Goal: Information Seeking & Learning: Check status

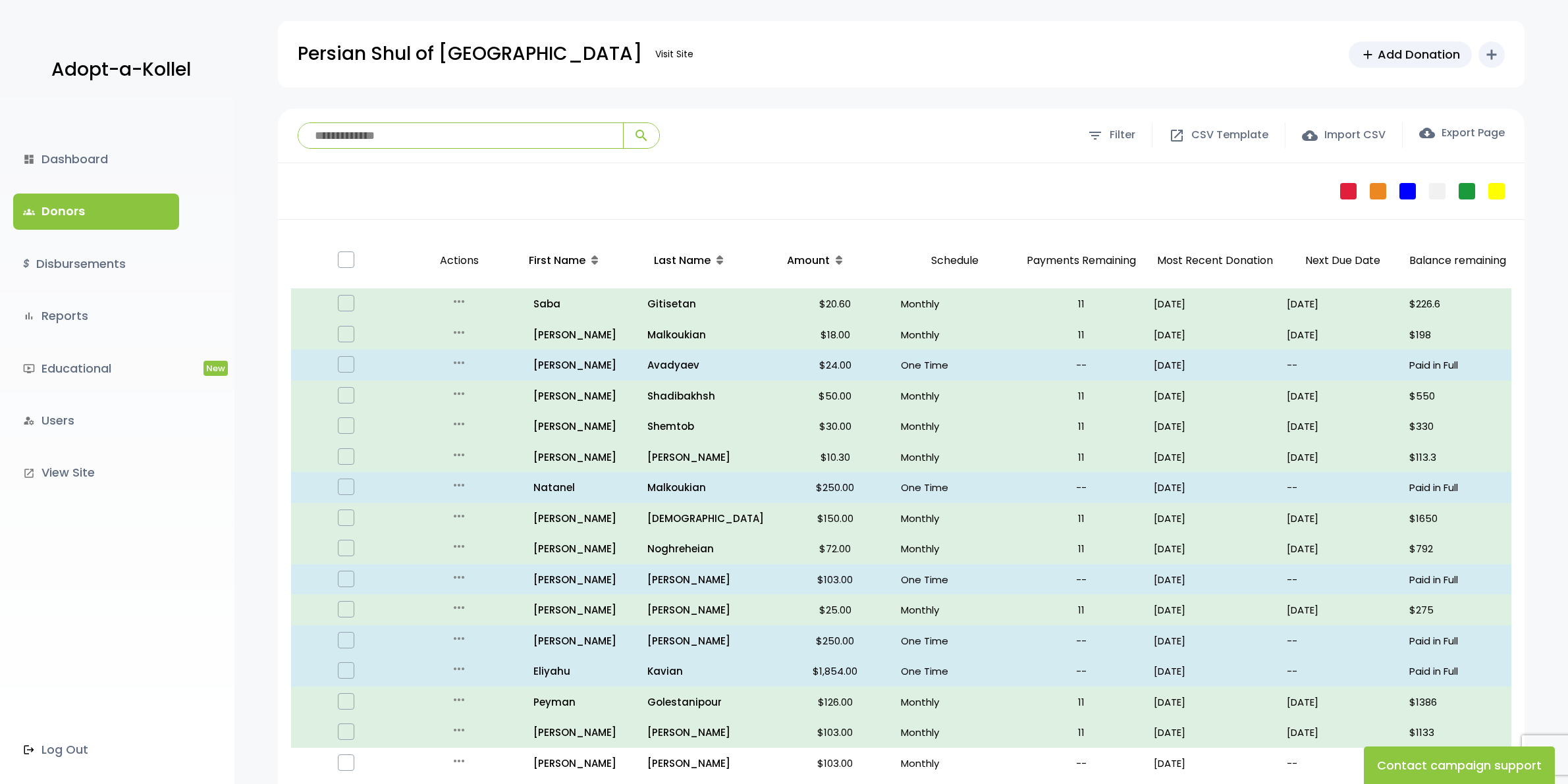
scroll to position [83, 0]
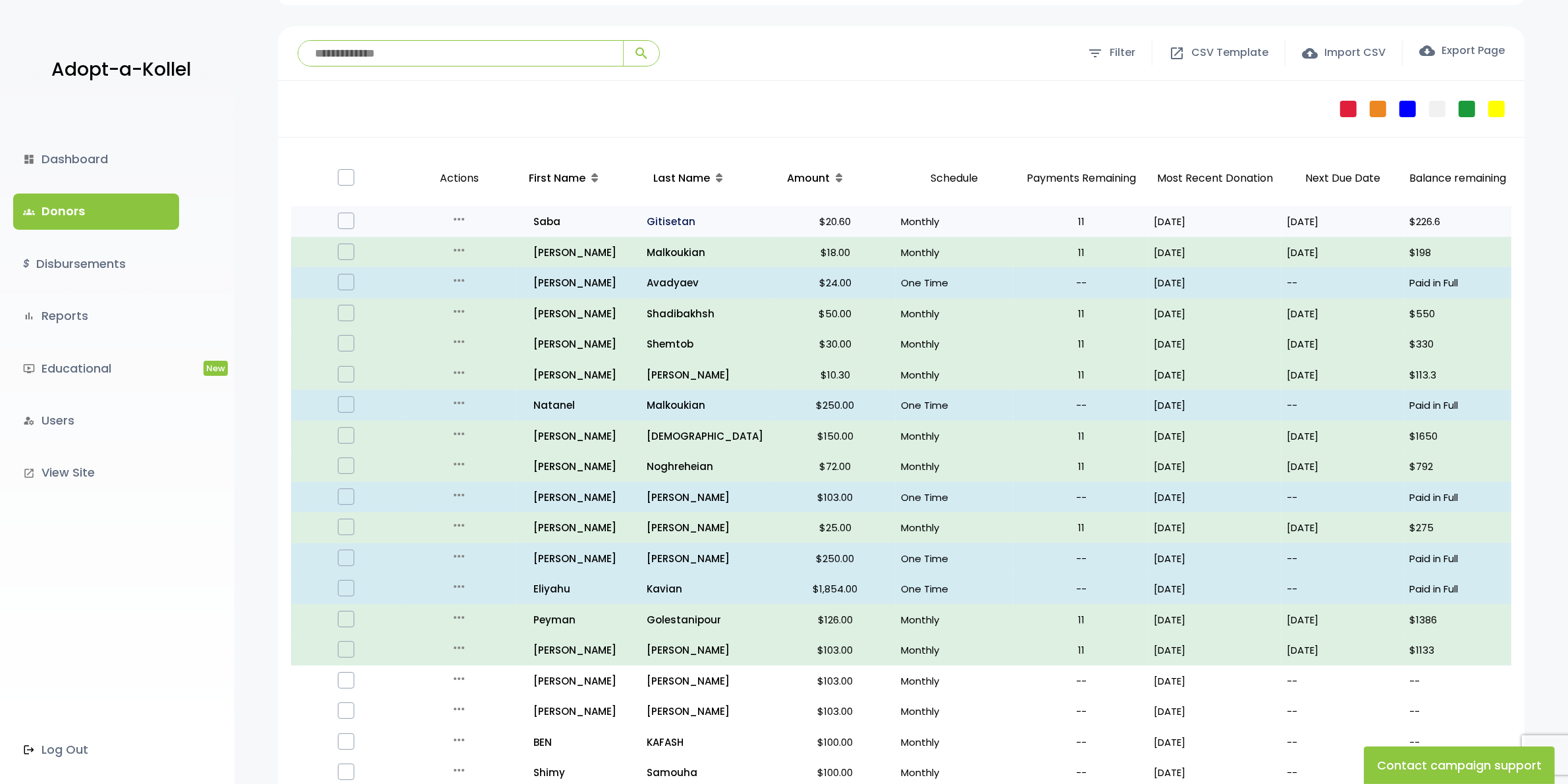
click at [674, 215] on p "Gitisetan" at bounding box center [709, 221] width 123 height 18
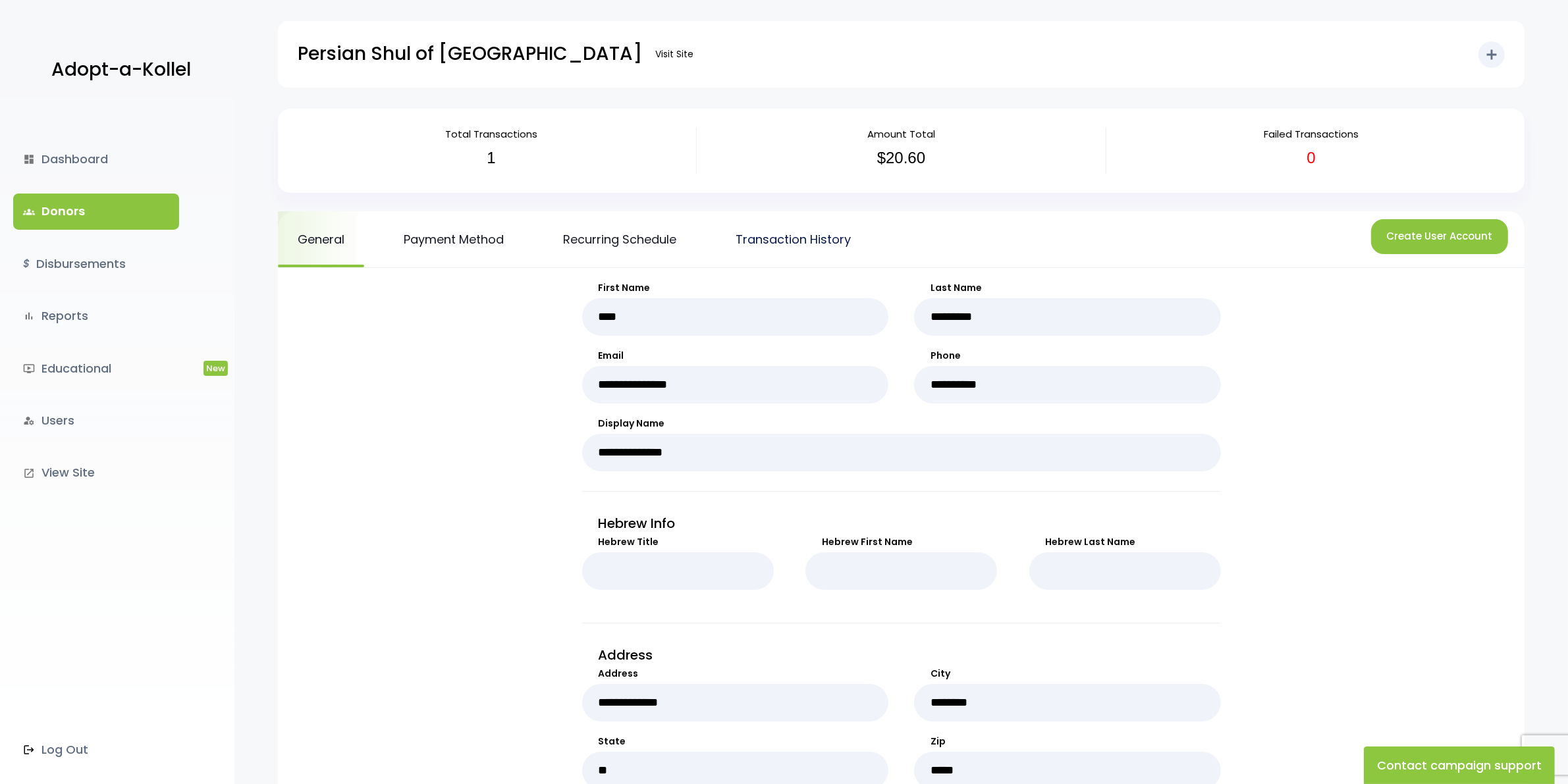
click at [779, 219] on link "Transaction History" at bounding box center [793, 239] width 155 height 56
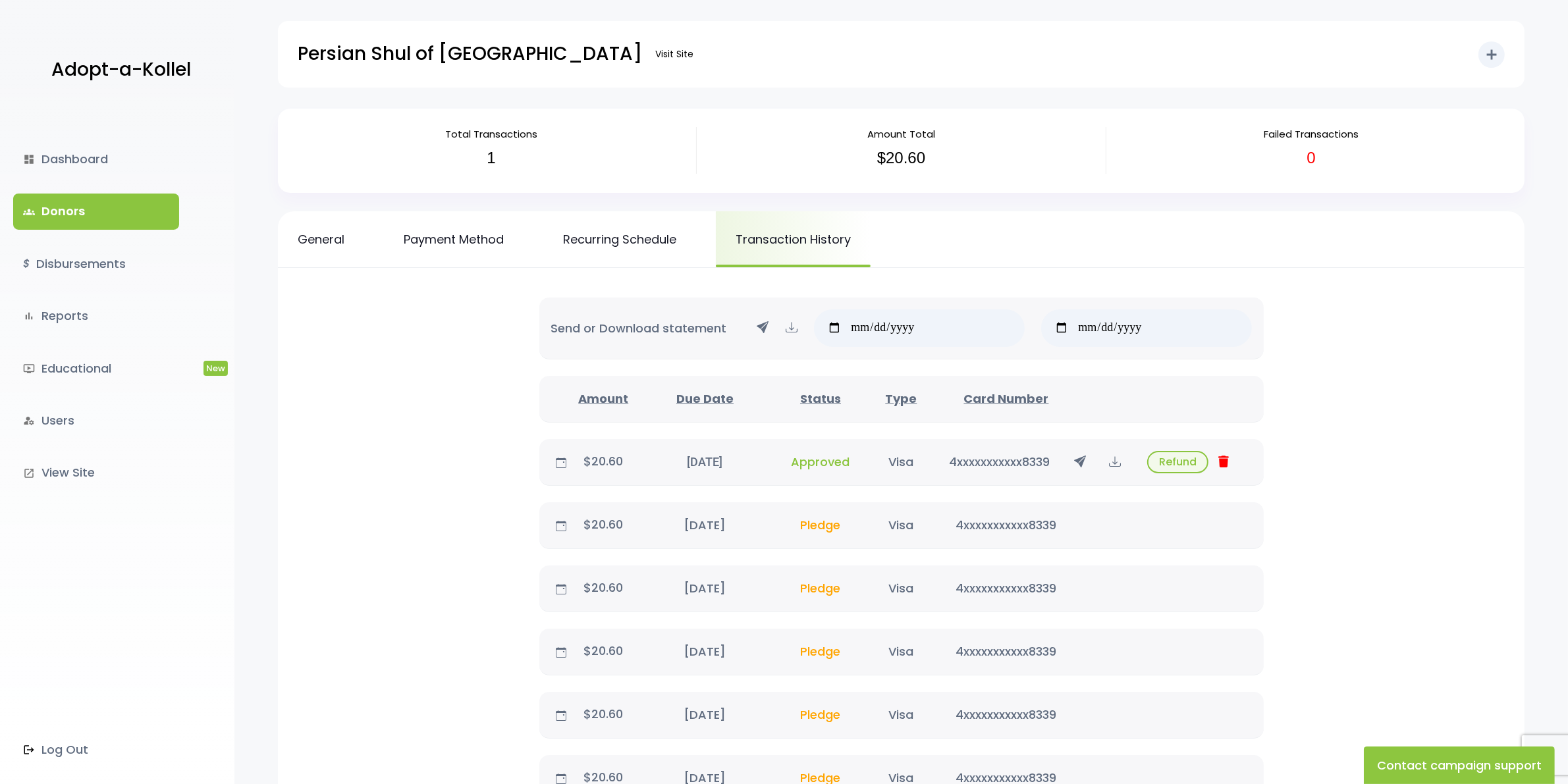
click at [1117, 458] on icon at bounding box center [1115, 462] width 12 height 16
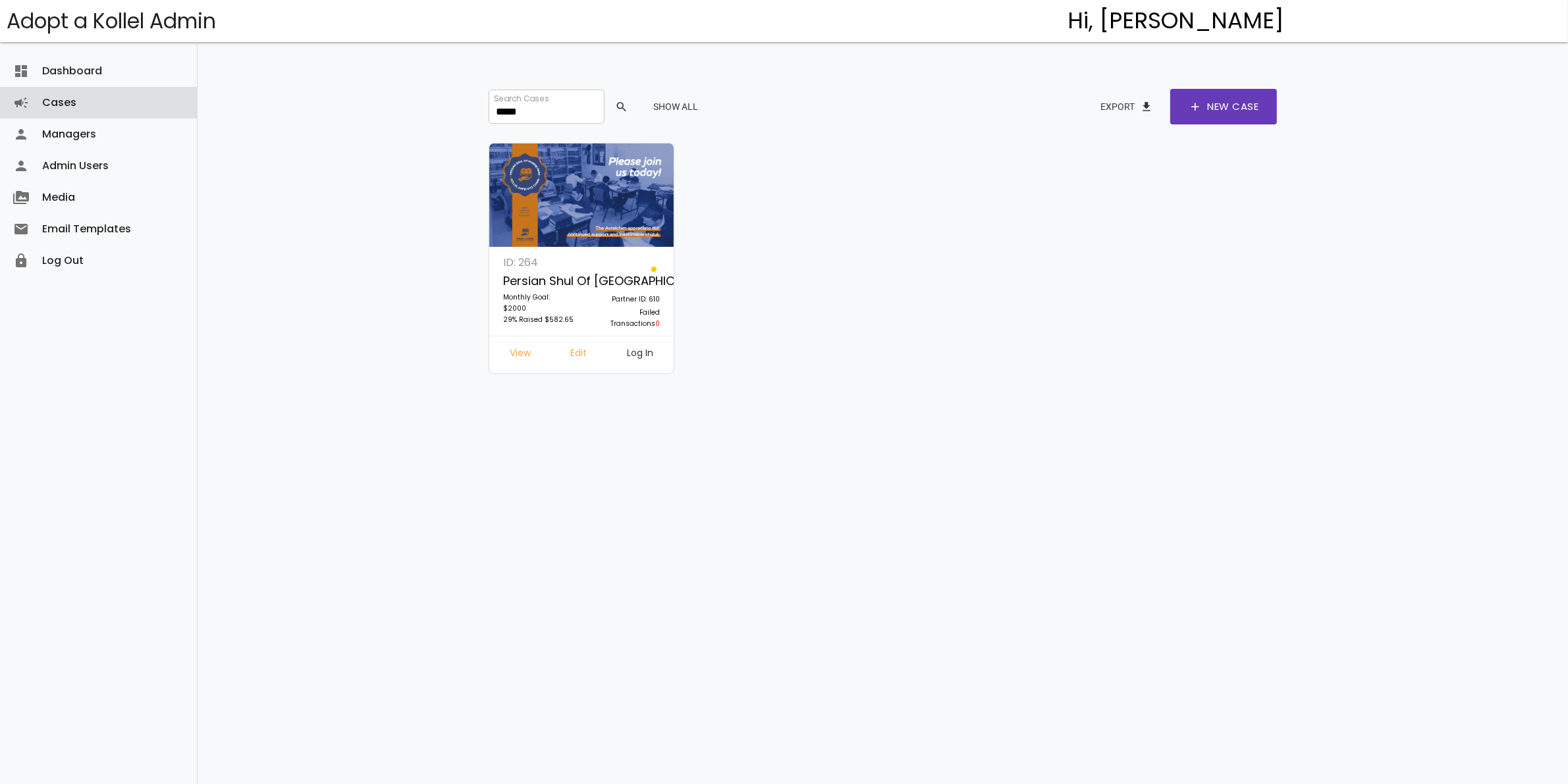
click at [66, 99] on link "Cases campaign" at bounding box center [98, 102] width 197 height 32
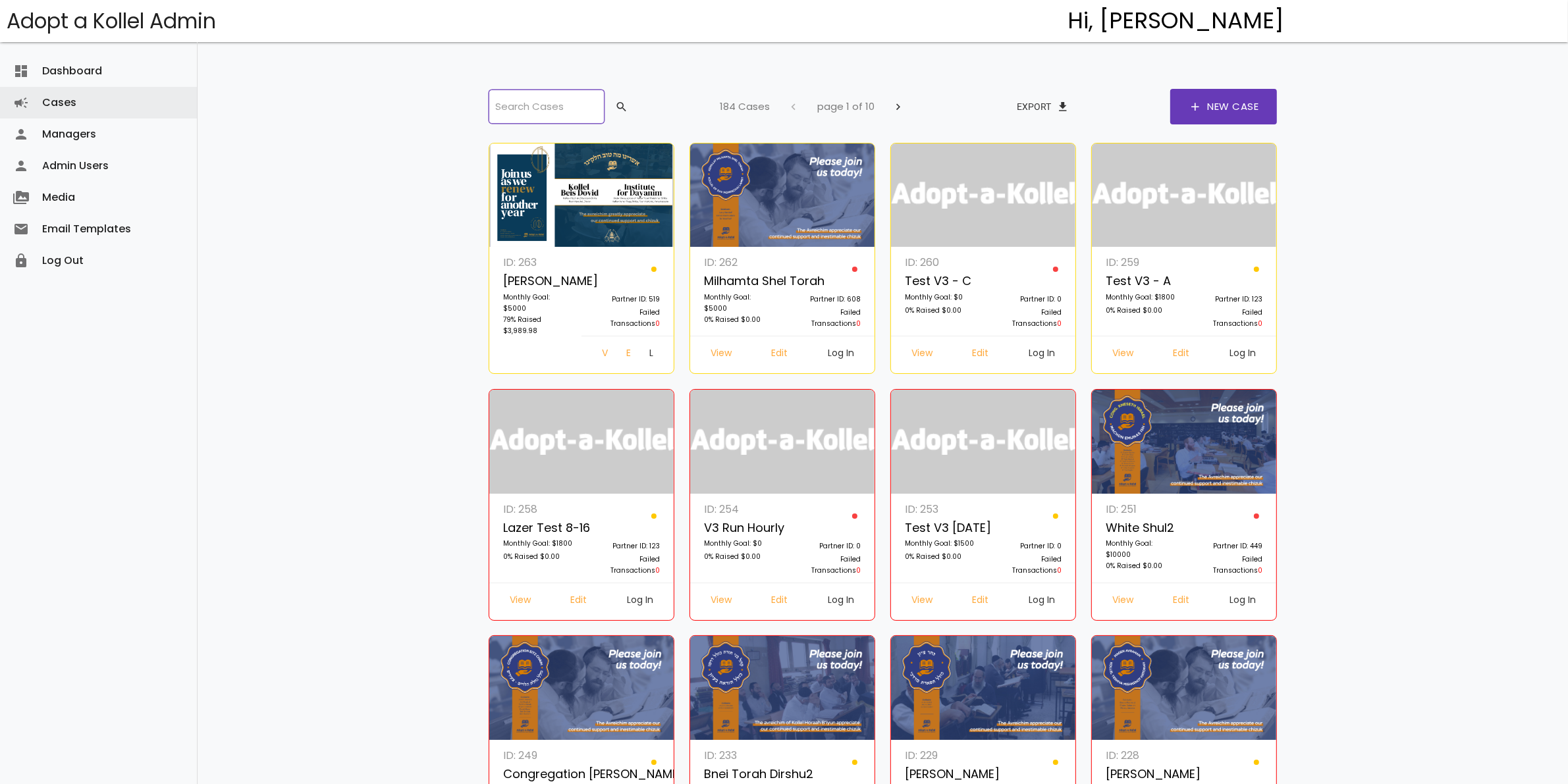
drag, startPoint x: 548, startPoint y: 84, endPoint x: 545, endPoint y: 105, distance: 21.2
click at [546, 96] on div "Search Cases search 184 Cases chevron_left page 1 of 10 chevron_right Export fi…" at bounding box center [883, 716] width 856 height 1433
click at [544, 107] on input "search" at bounding box center [546, 107] width 116 height 35
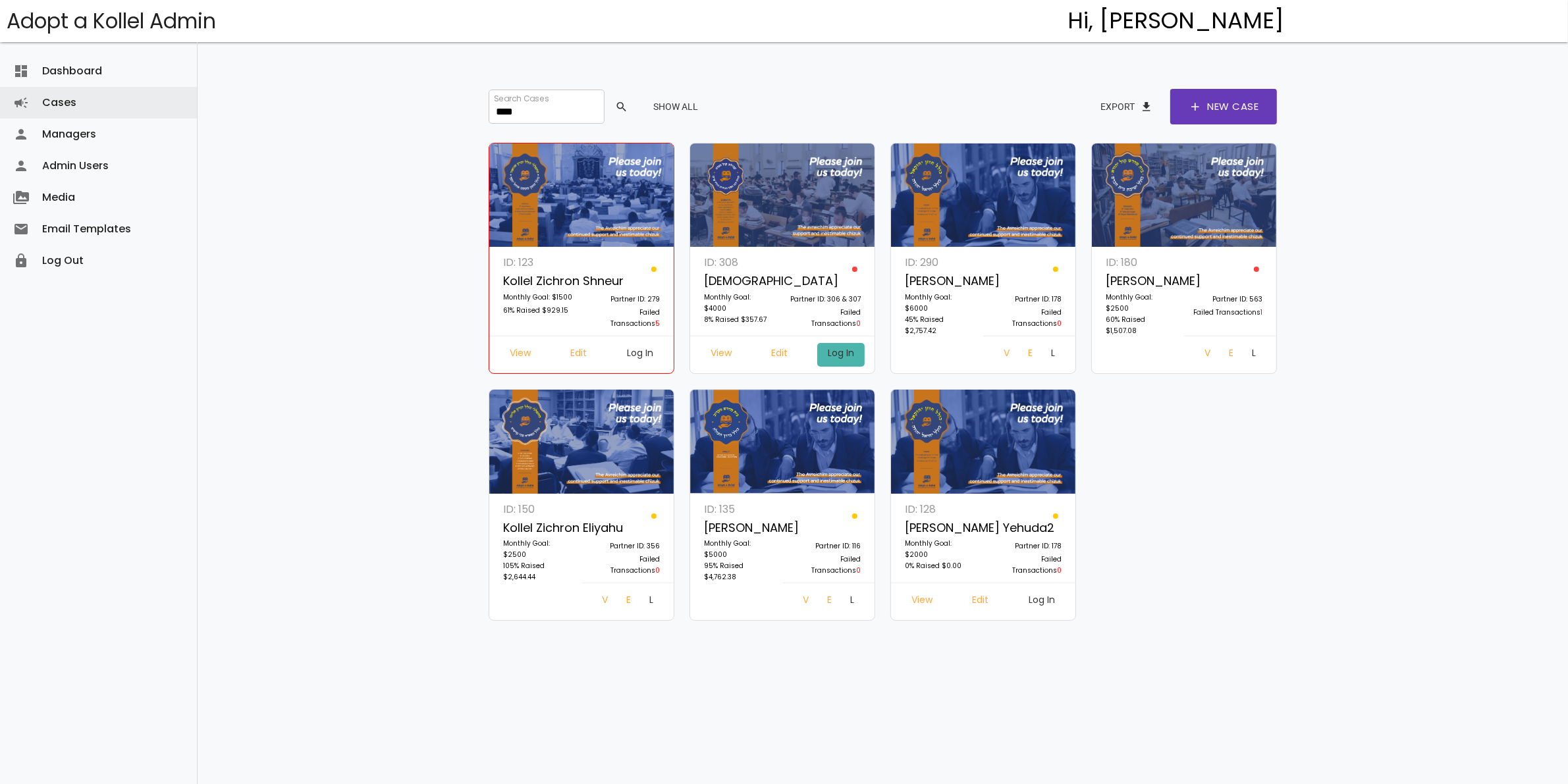
click at [837, 347] on link "Log In" at bounding box center [841, 355] width 47 height 24
drag, startPoint x: 524, startPoint y: 112, endPoint x: 459, endPoint y: 95, distance: 67.2
click at [459, 95] on div "Search Cases *** search Show All Export file_download add New Case ID: 123 Koll…" at bounding box center [883, 370] width 856 height 742
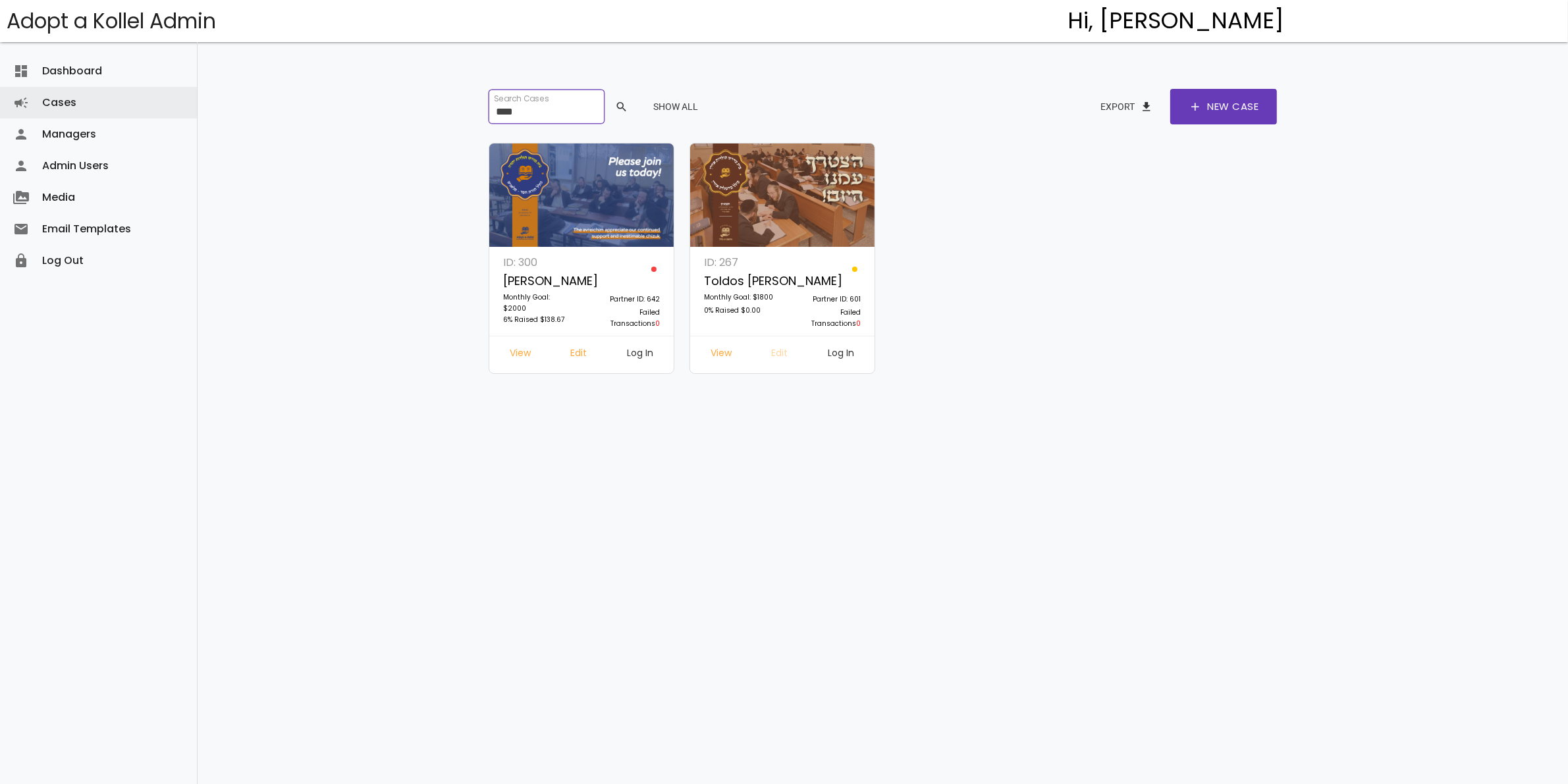
type input "****"
click at [785, 350] on link "Edit" at bounding box center [780, 355] width 37 height 24
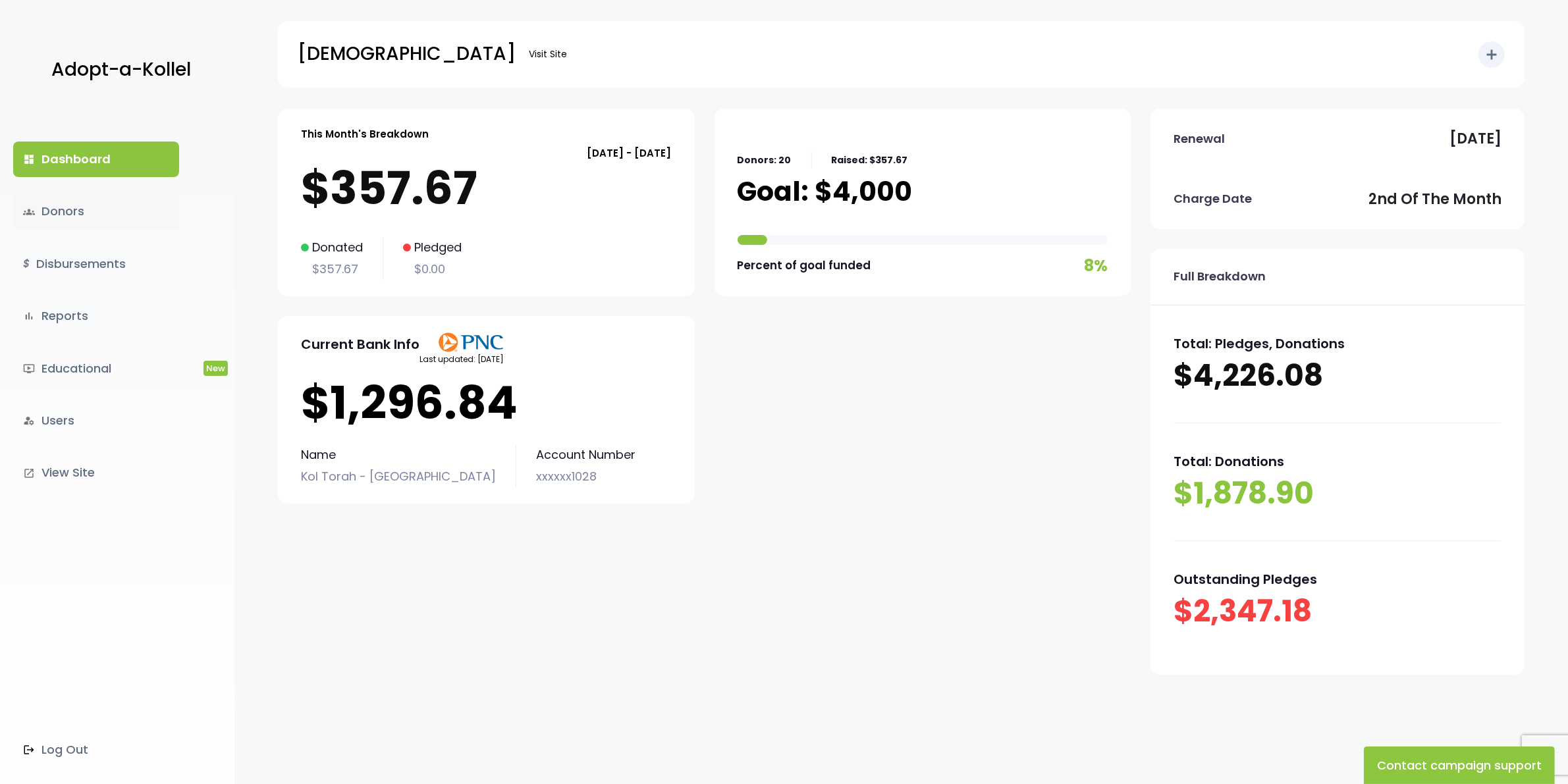
click at [73, 208] on link "groups Donors" at bounding box center [96, 211] width 166 height 35
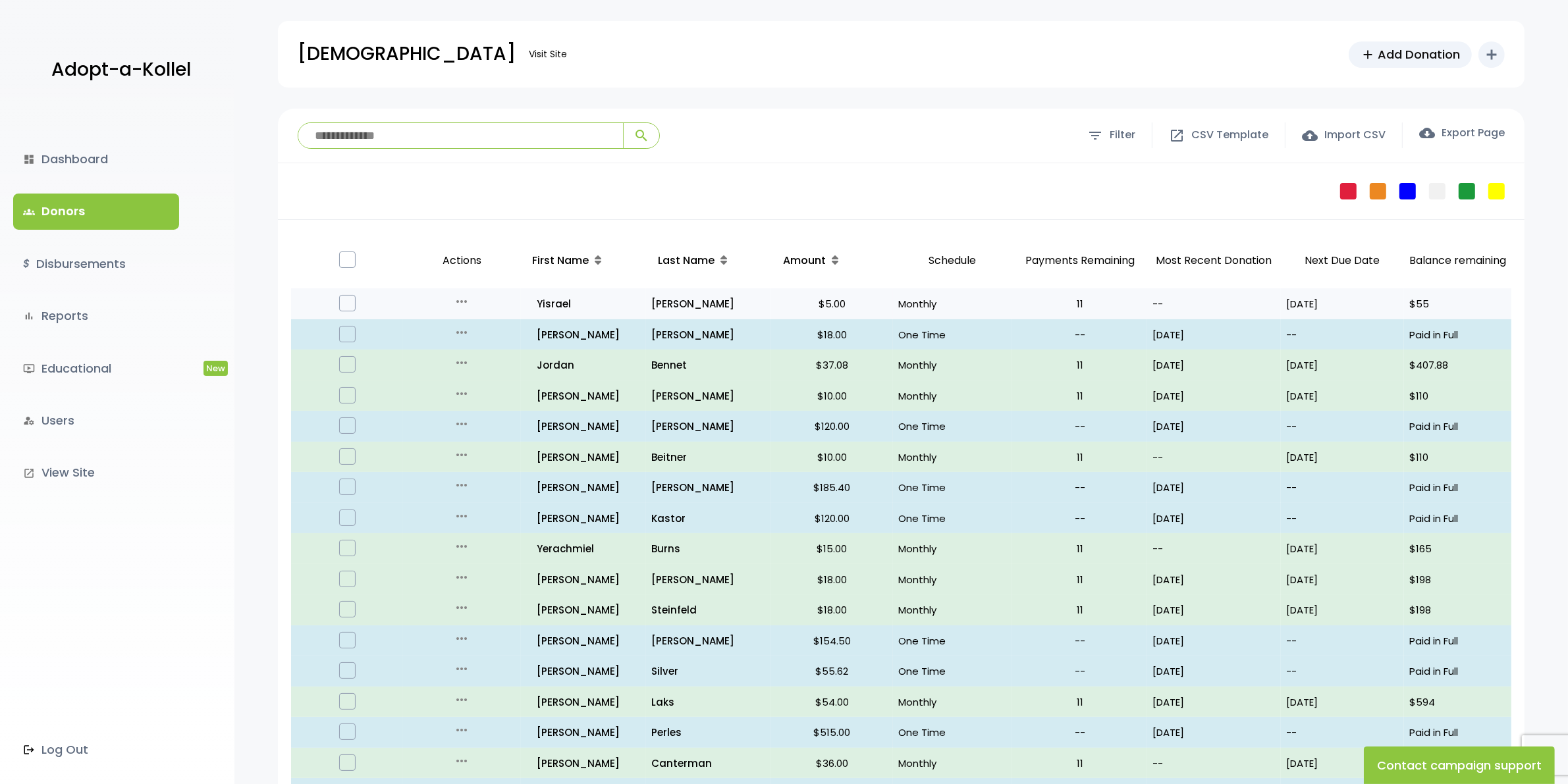
click at [924, 303] on p "Monthly" at bounding box center [953, 303] width 109 height 18
click at [655, 306] on p "[PERSON_NAME]" at bounding box center [709, 303] width 114 height 18
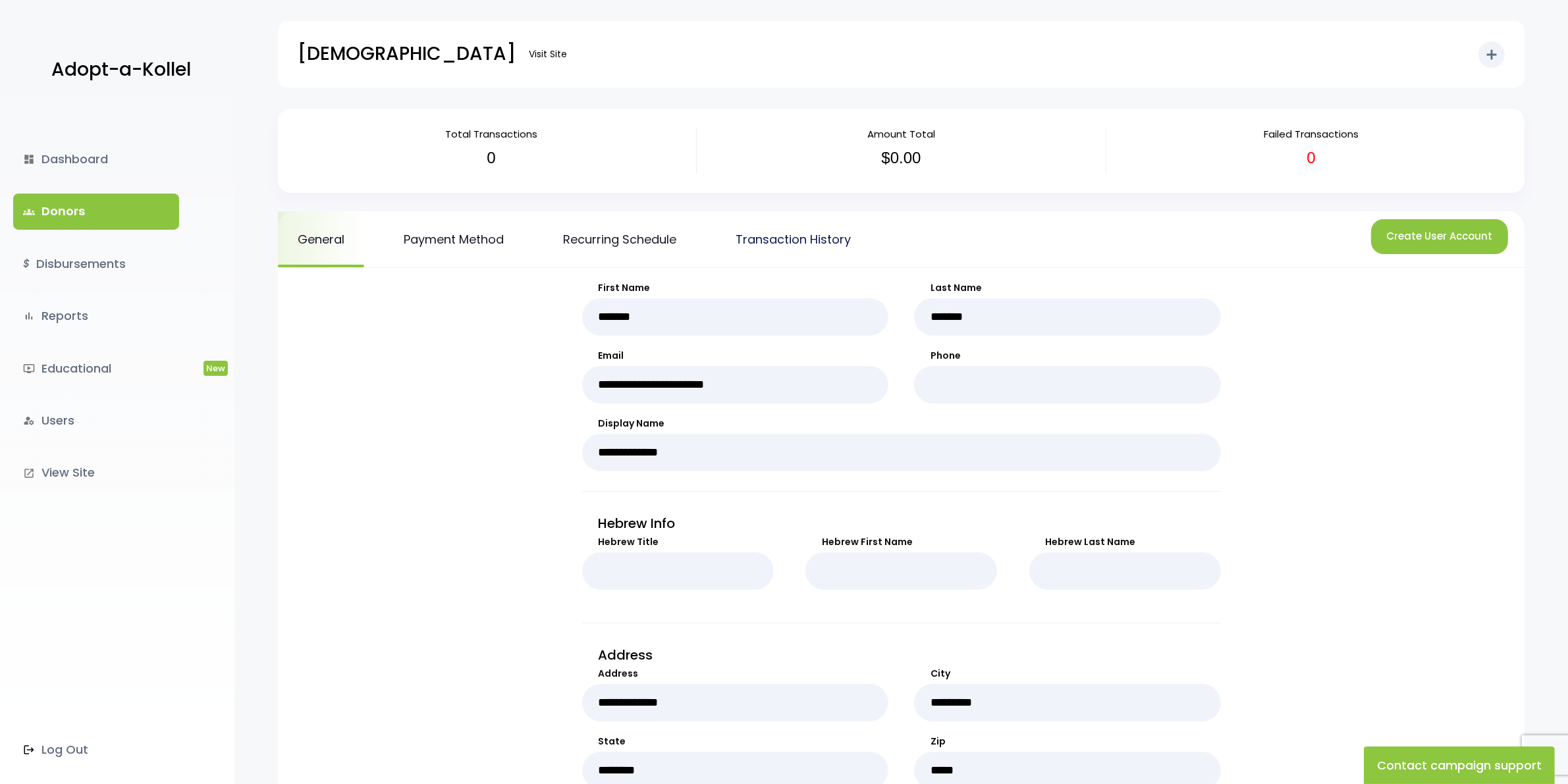
click at [798, 243] on link "Transaction History" at bounding box center [793, 239] width 155 height 56
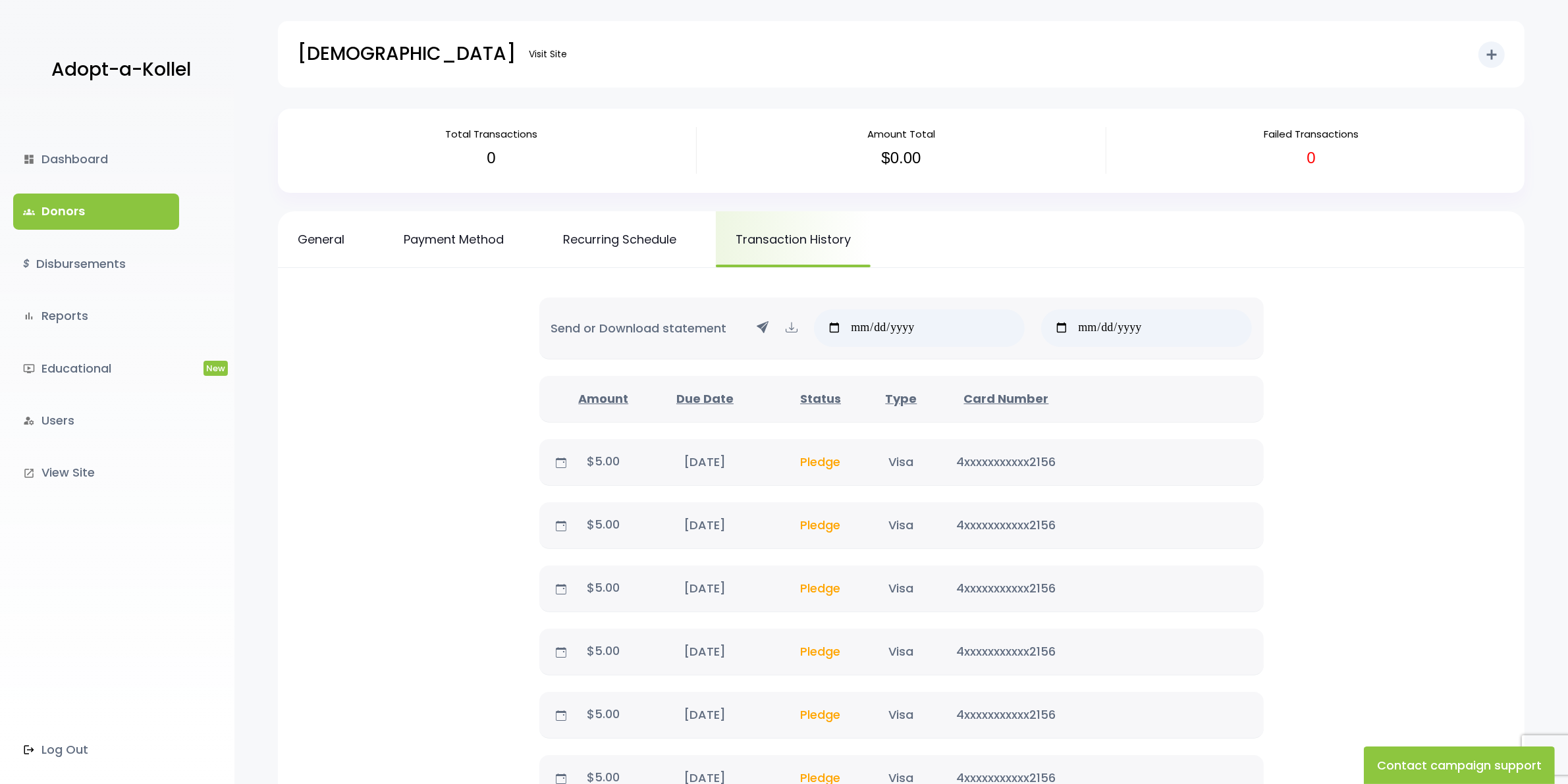
click at [64, 208] on link "groups Donors" at bounding box center [96, 211] width 166 height 35
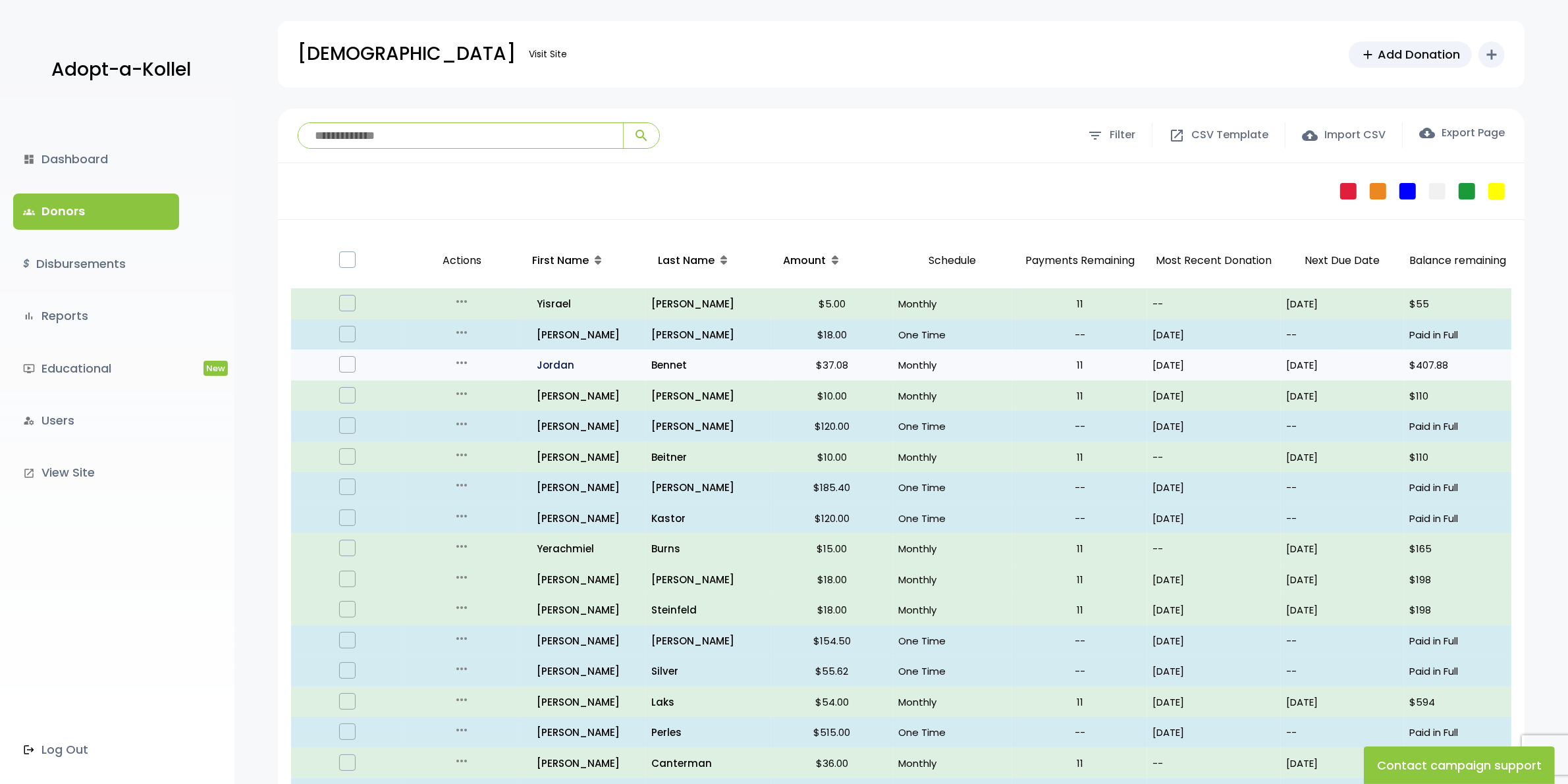
click at [558, 362] on p "all_inclusive Jordan" at bounding box center [584, 365] width 114 height 18
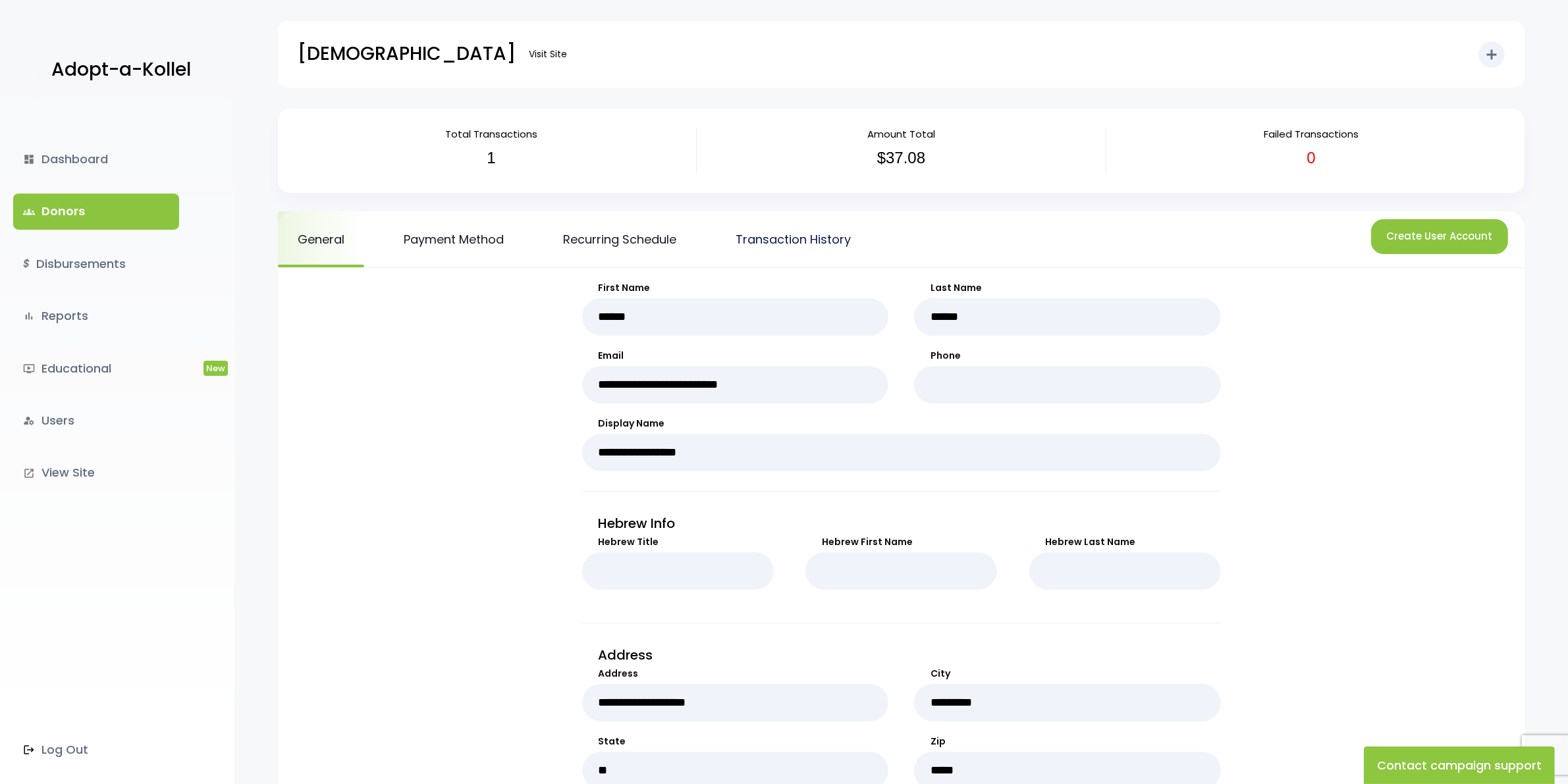
click at [779, 239] on link "Transaction History" at bounding box center [793, 239] width 155 height 56
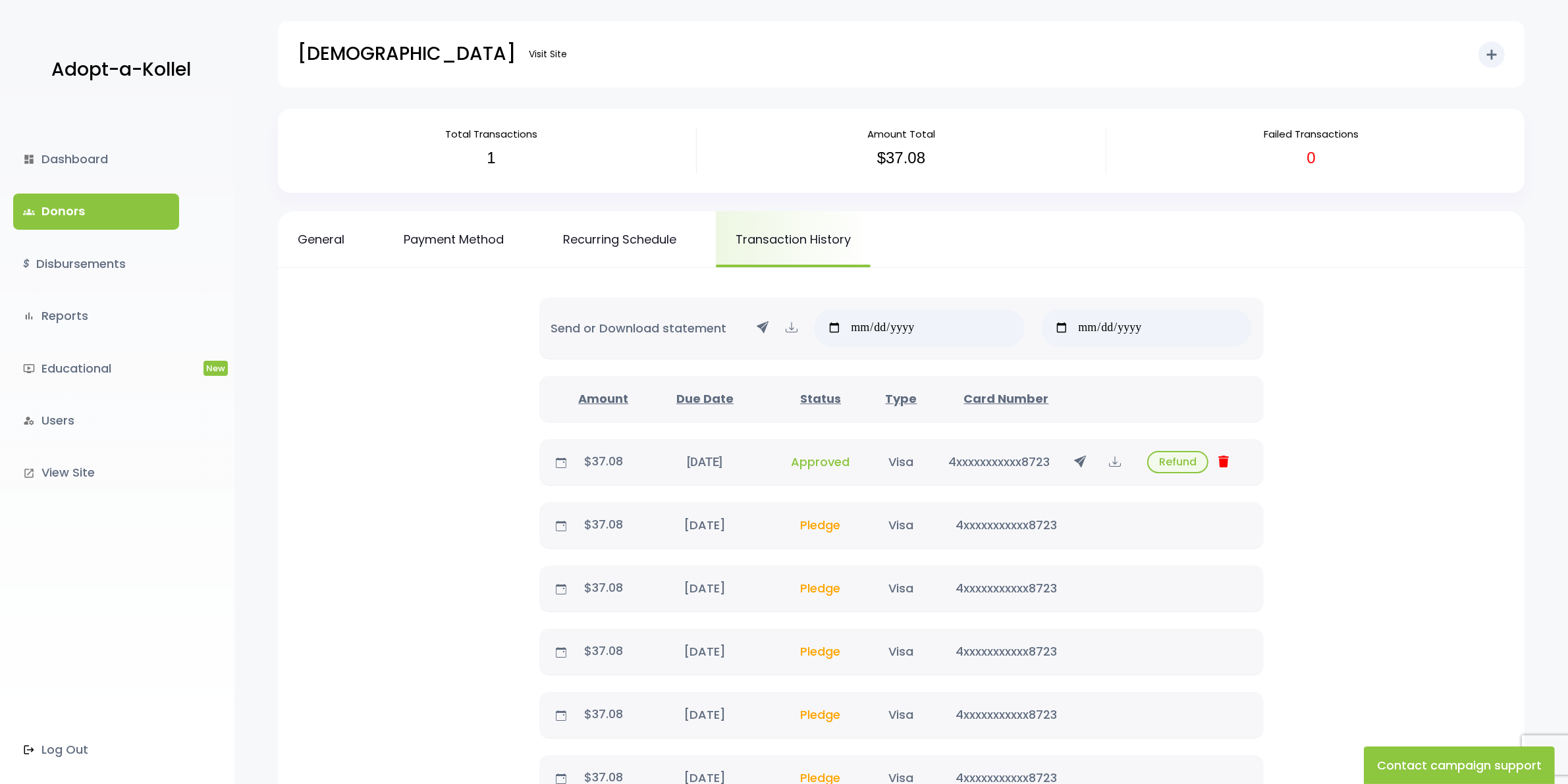
click at [1111, 459] on icon at bounding box center [1115, 462] width 12 height 16
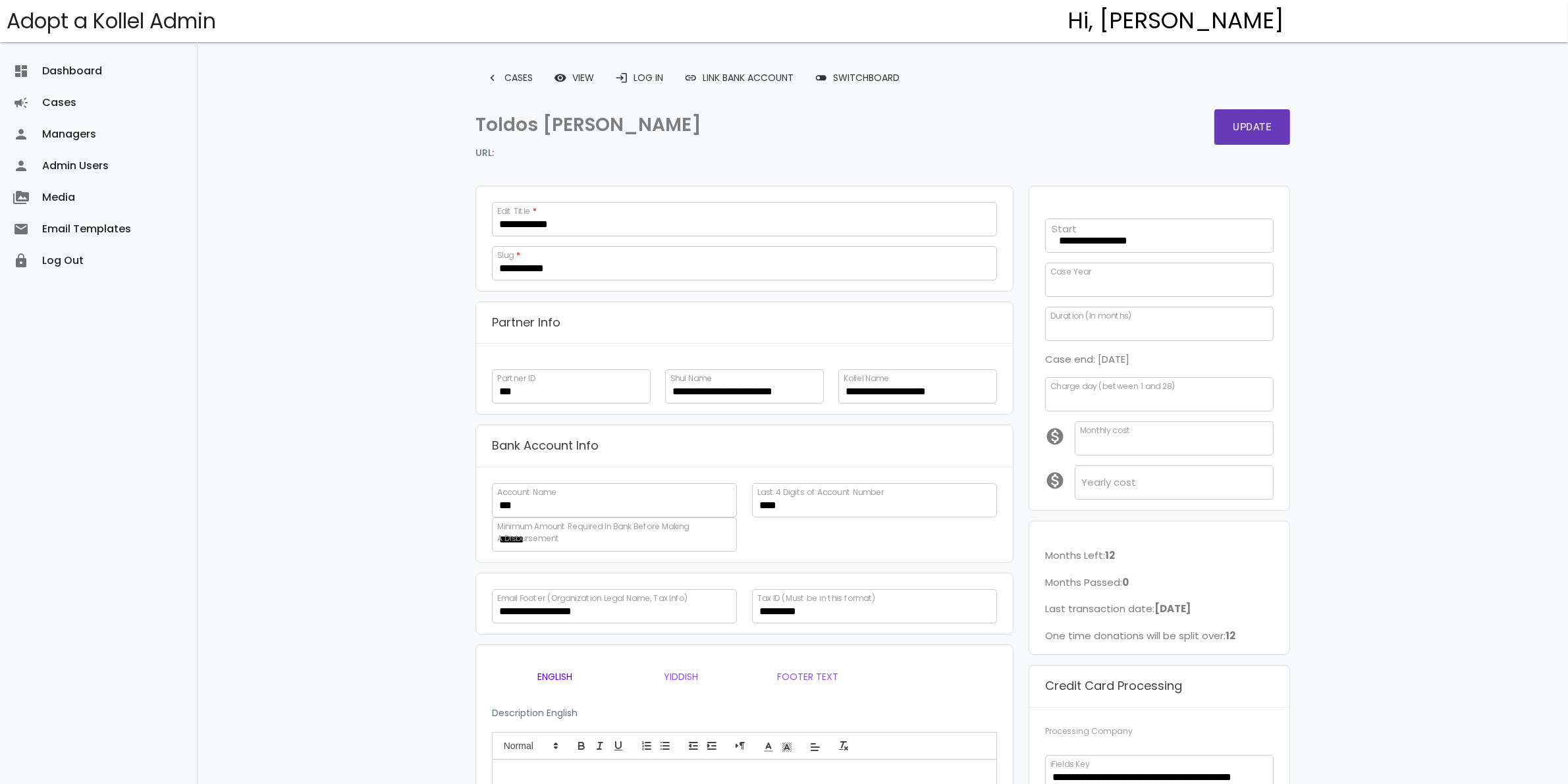
scroll to position [258, 0]
